Goal: Information Seeking & Learning: Learn about a topic

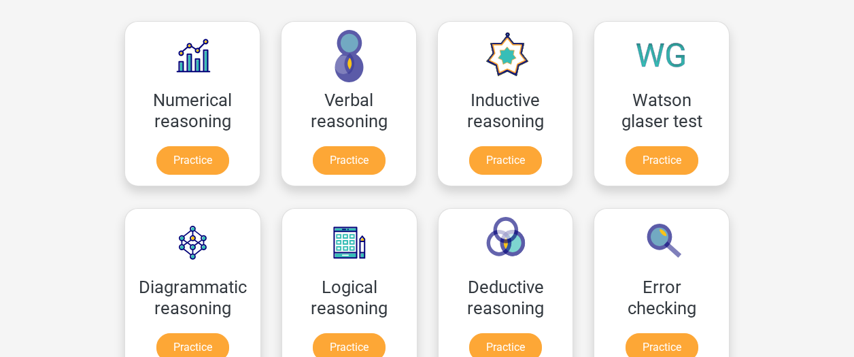
scroll to position [197, 0]
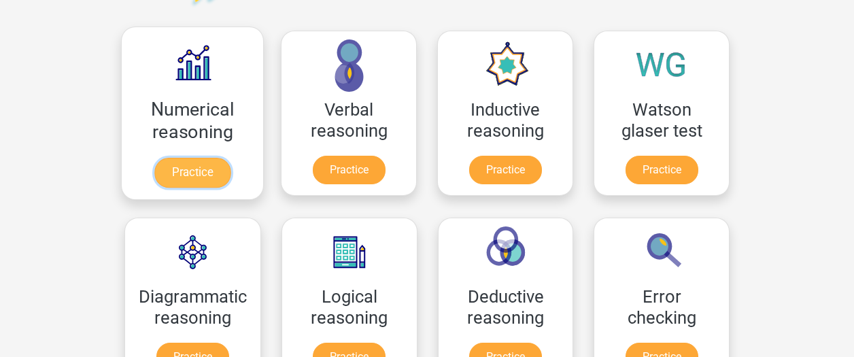
click at [222, 183] on link "Practice" at bounding box center [192, 173] width 76 height 30
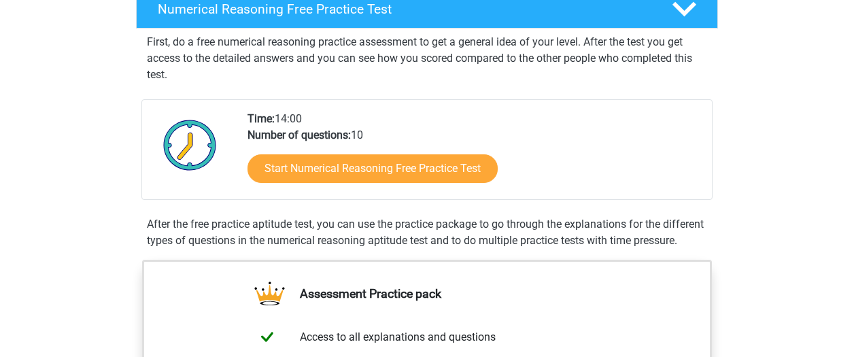
scroll to position [234, 0]
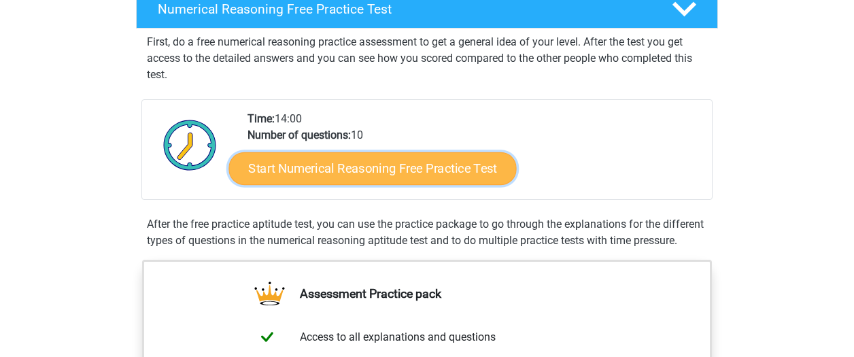
click at [426, 176] on link "Start Numerical Reasoning Free Practice Test" at bounding box center [373, 168] width 288 height 33
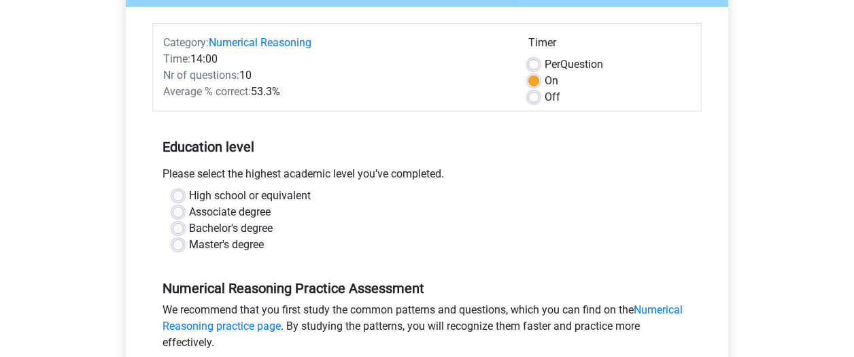
scroll to position [165, 0]
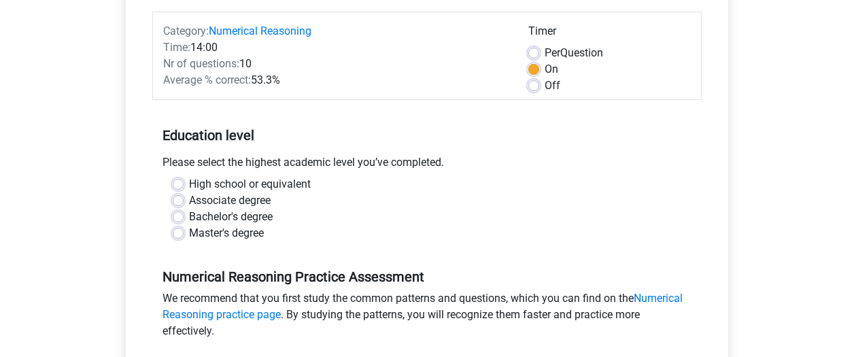
click at [248, 222] on label "Bachelor's degree" at bounding box center [231, 217] width 84 height 16
click at [184, 222] on input "Bachelor's degree" at bounding box center [178, 216] width 11 height 14
radio input "true"
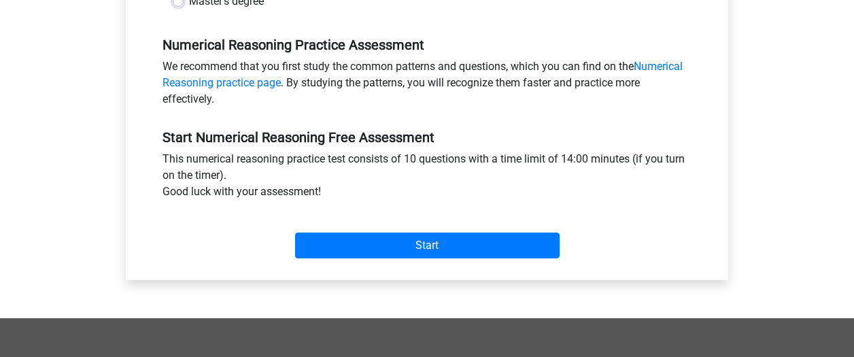
scroll to position [398, 0]
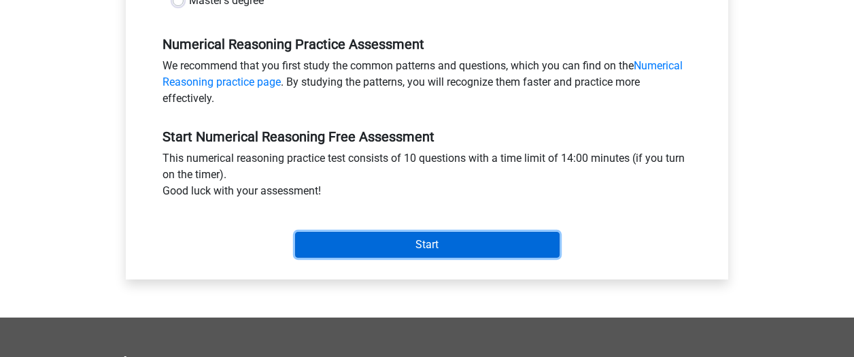
click at [319, 251] on input "Start" at bounding box center [427, 245] width 265 height 26
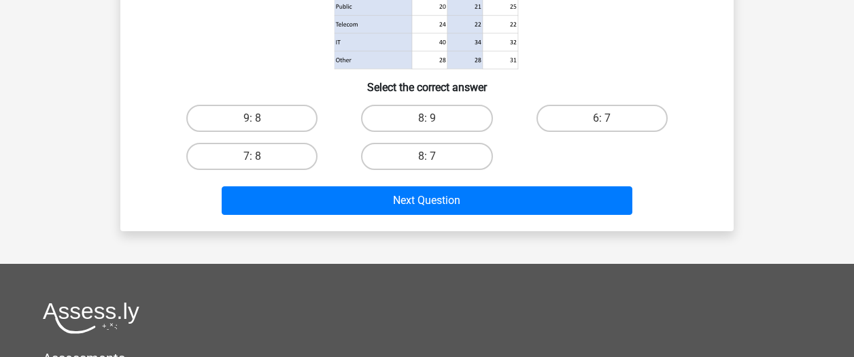
scroll to position [278, 0]
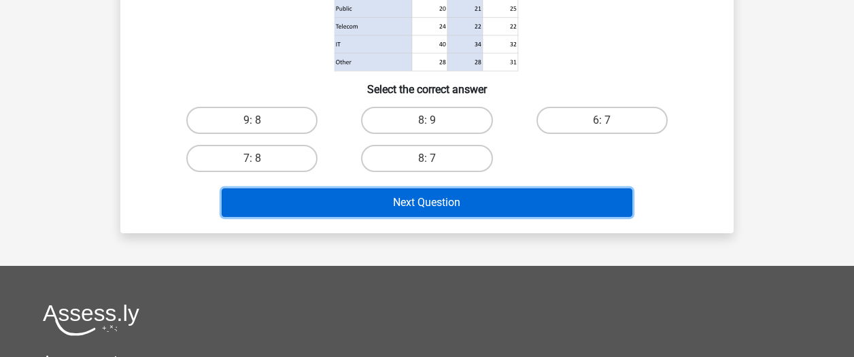
click at [380, 197] on button "Next Question" at bounding box center [428, 202] width 412 height 29
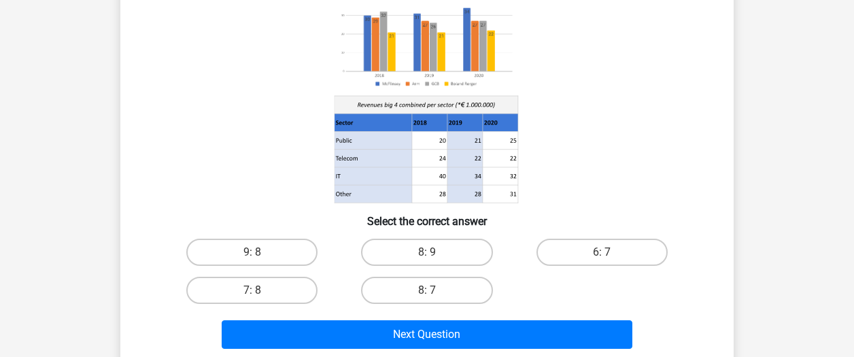
scroll to position [147, 0]
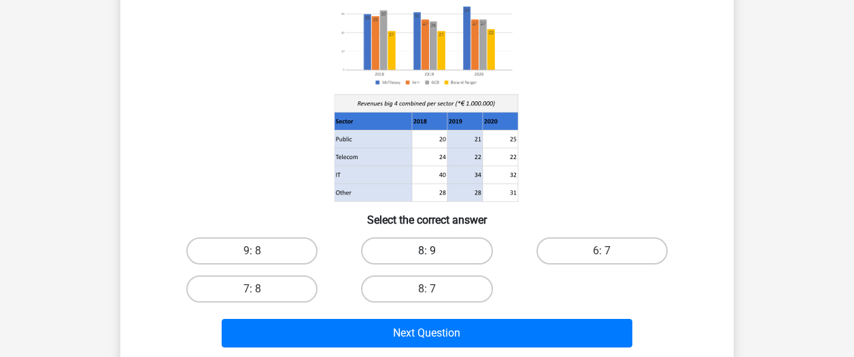
click at [400, 246] on label "8: 9" at bounding box center [426, 250] width 131 height 27
click at [427, 251] on input "8: 9" at bounding box center [431, 255] width 9 height 9
radio input "true"
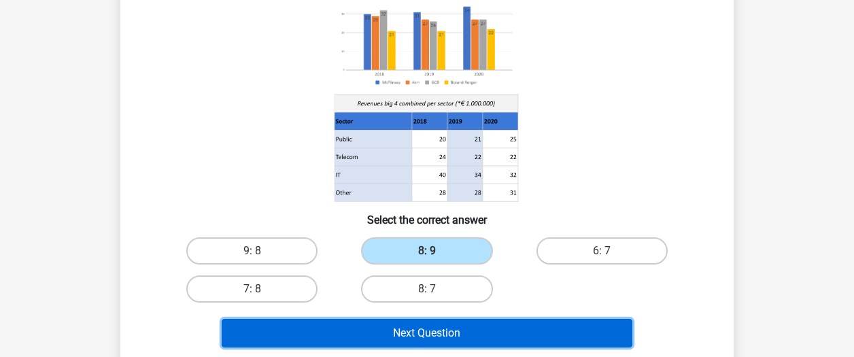
click at [388, 335] on button "Next Question" at bounding box center [428, 333] width 412 height 29
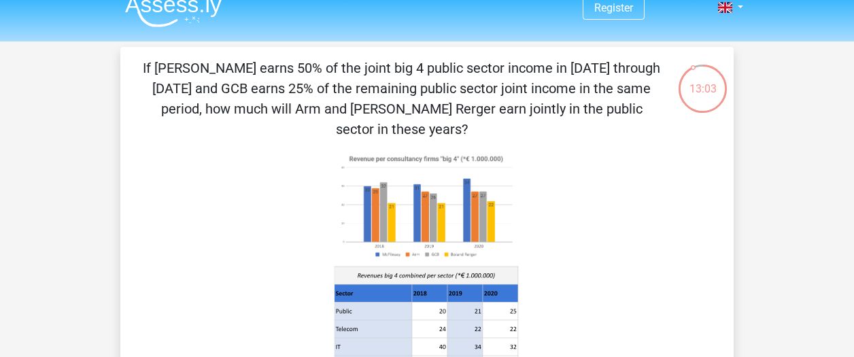
scroll to position [16, 0]
